Goal: Information Seeking & Learning: Learn about a topic

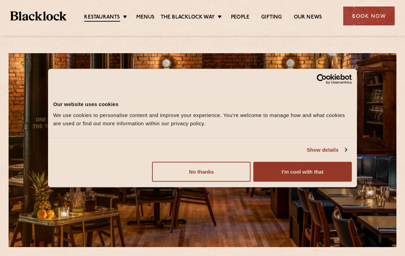
click at [324, 181] on button "I'm cool with that" at bounding box center [302, 171] width 98 height 20
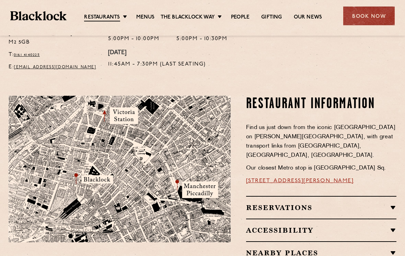
scroll to position [343, 0]
click at [142, 18] on link "Menus" at bounding box center [145, 17] width 19 height 7
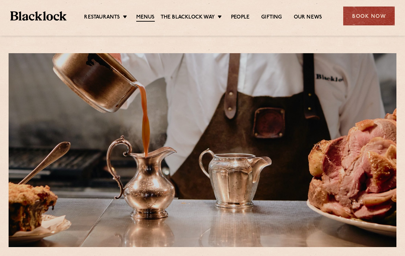
click at [147, 18] on link "Menus" at bounding box center [145, 18] width 19 height 8
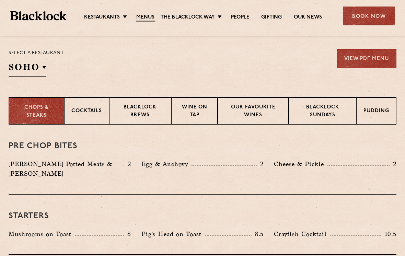
scroll to position [226, 0]
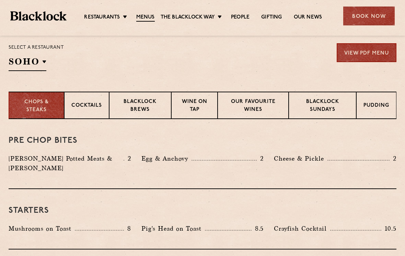
click at [334, 107] on p "Blacklock Sundays" at bounding box center [322, 106] width 53 height 16
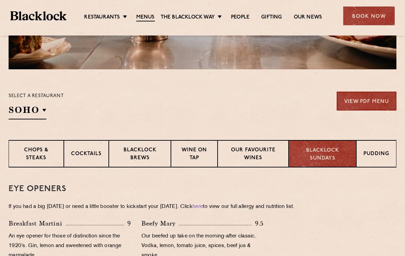
scroll to position [178, 0]
click at [52, 150] on p "Chops & Steaks" at bounding box center [36, 154] width 41 height 16
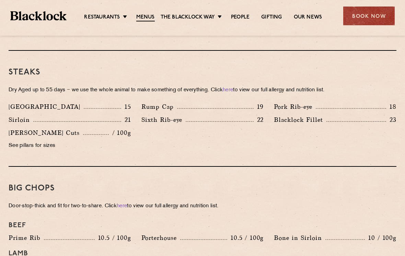
scroll to position [623, 0]
click at [0, 0] on link "[DATE] Roast" at bounding box center [0, 0] width 0 height 0
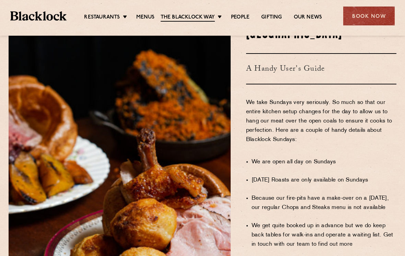
scroll to position [350, 0]
